Goal: Navigation & Orientation: Go to known website

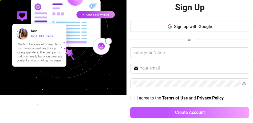
scroll to position [34, 0]
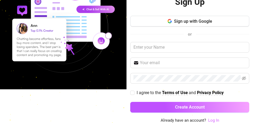
click at [211, 119] on link "Log In" at bounding box center [213, 120] width 11 height 5
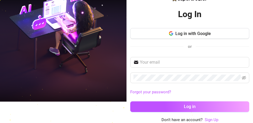
scroll to position [18, 0]
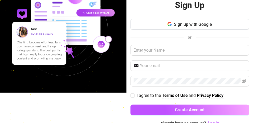
scroll to position [33, 0]
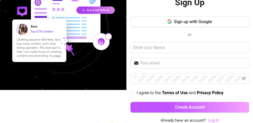
click at [211, 120] on link "Log In" at bounding box center [213, 120] width 11 height 5
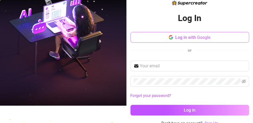
click at [183, 35] on span "Log in with Google" at bounding box center [192, 37] width 35 height 5
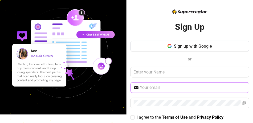
scroll to position [33, 0]
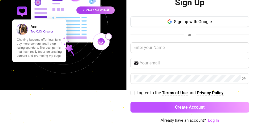
click at [210, 122] on link "Log In" at bounding box center [213, 120] width 11 height 5
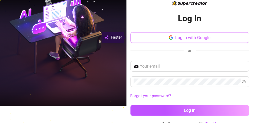
click at [190, 39] on span "Log in with Google" at bounding box center [192, 37] width 35 height 5
